Goal: Complete application form: Complete application form

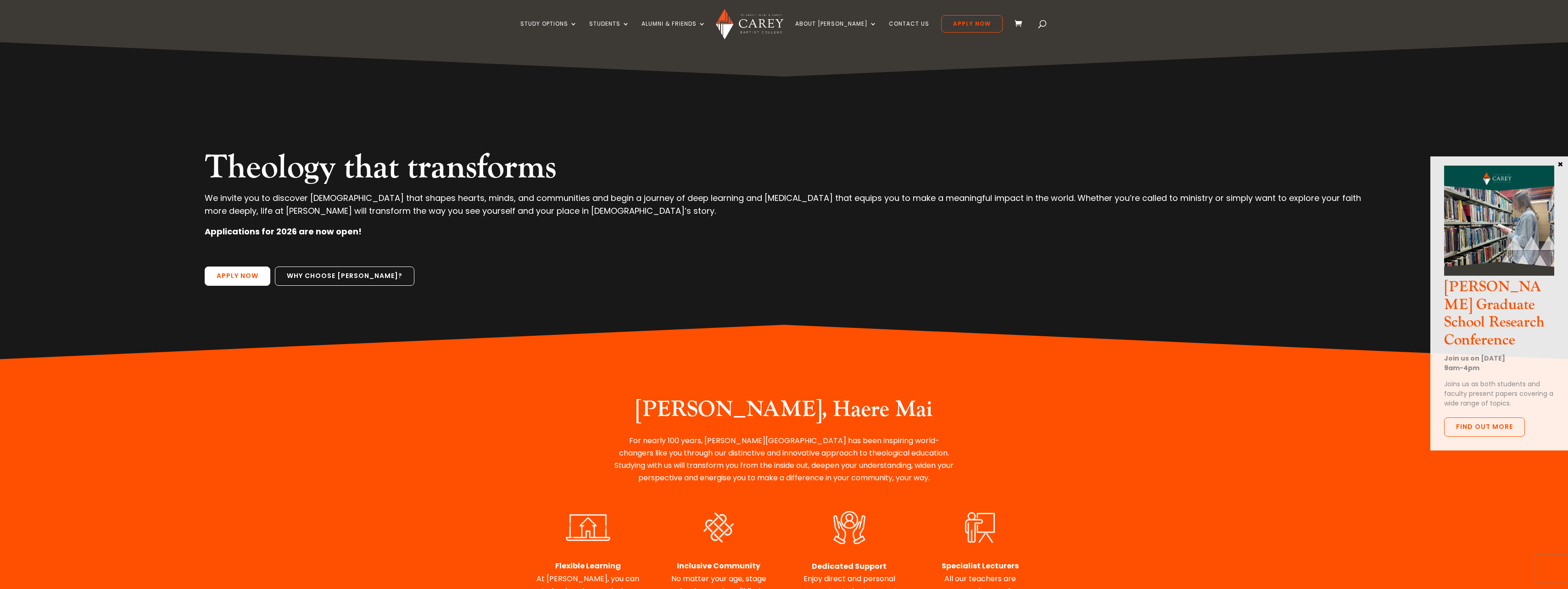
click at [242, 284] on link "Apply Now" at bounding box center [237, 276] width 66 height 19
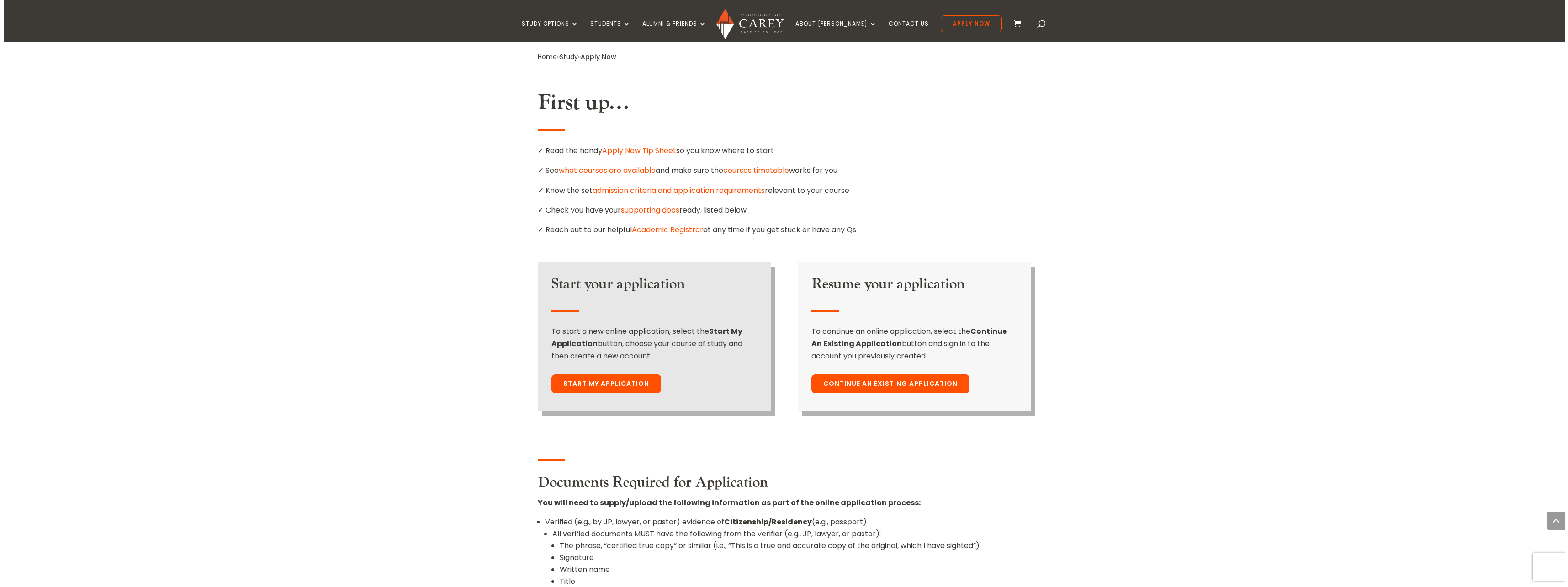
scroll to position [511, 0]
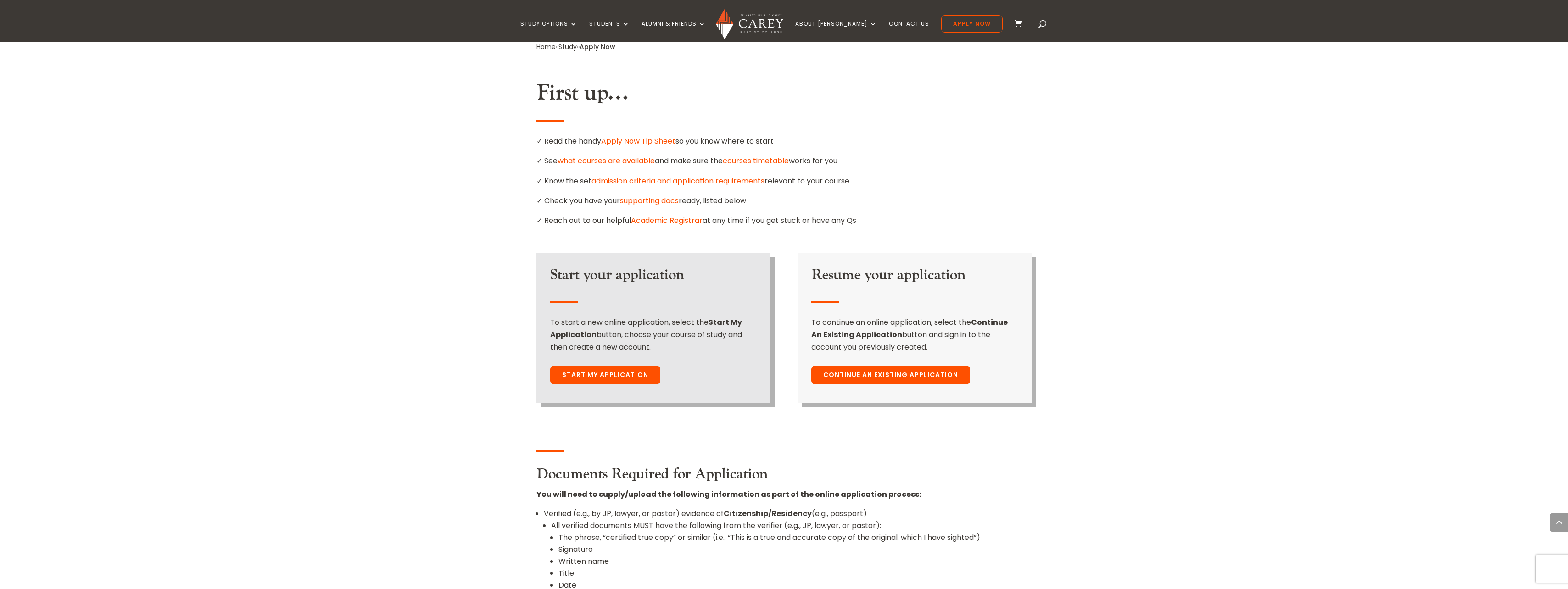
click at [615, 365] on link "Start My Application" at bounding box center [605, 375] width 110 height 19
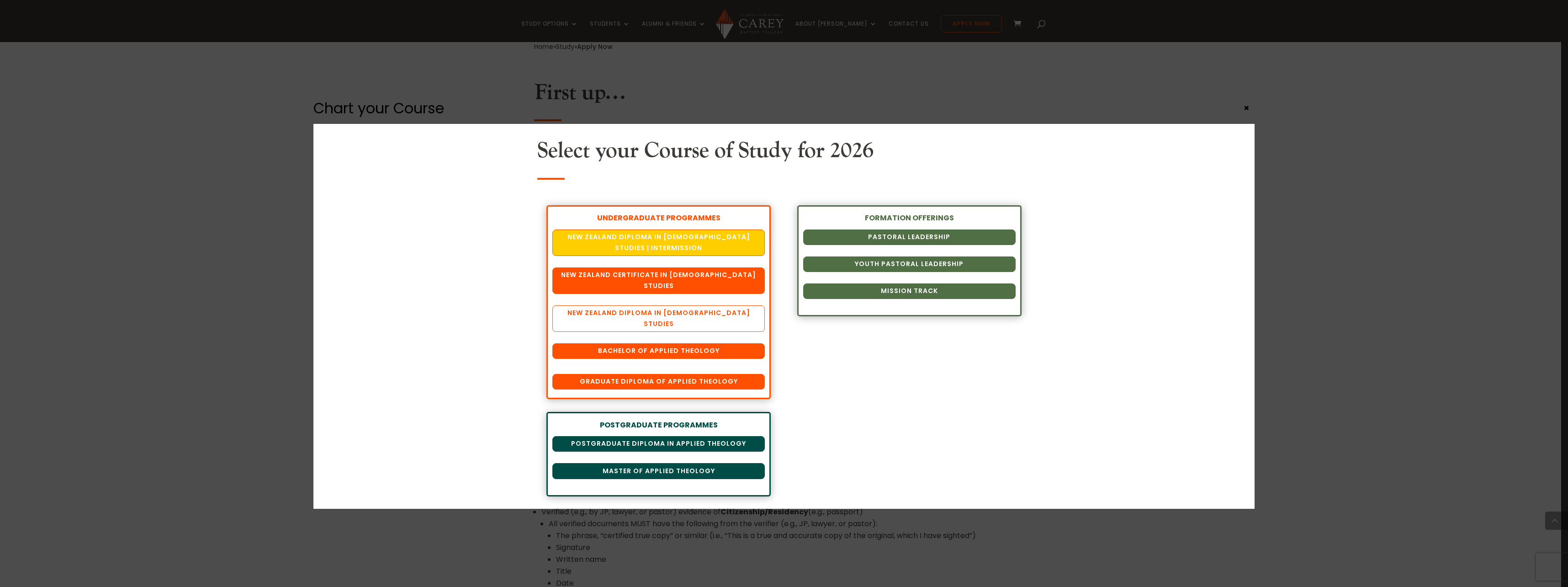
click at [644, 305] on link "New Zealand Diploma in [DEMOGRAPHIC_DATA] Studies" at bounding box center [659, 318] width 213 height 27
